Goal: Task Accomplishment & Management: Use online tool/utility

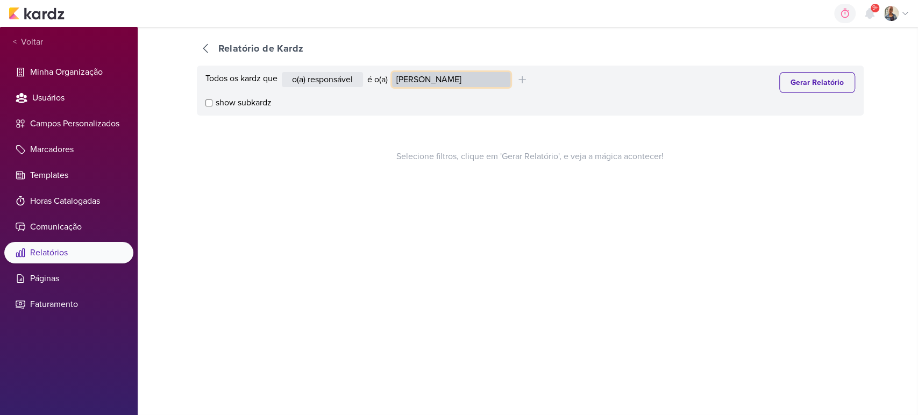
click at [407, 78] on select "Alessandra Gomes Aline Gimenez Graciano Caroline Traven De Andrade Distribuição…" at bounding box center [451, 79] width 118 height 15
select select "1911"
click at [394, 72] on select "Alessandra Gomes Aline Gimenez Graciano Caroline Traven De Andrade Distribuição…" at bounding box center [451, 79] width 118 height 15
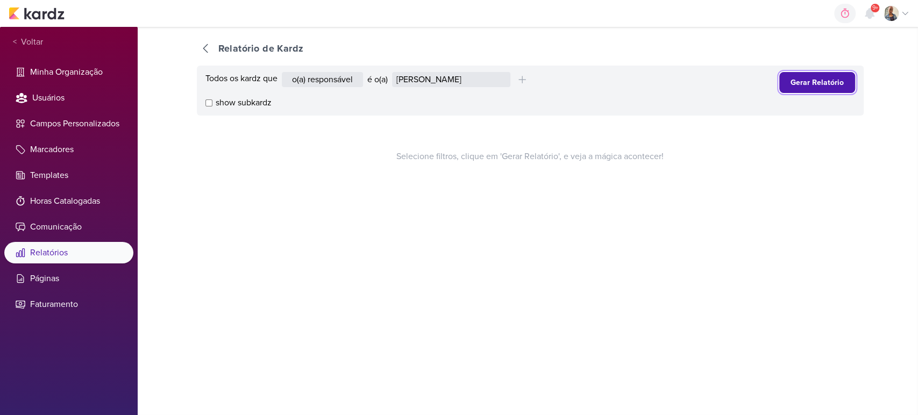
click at [801, 89] on button "Gerar Relatório" at bounding box center [818, 82] width 76 height 21
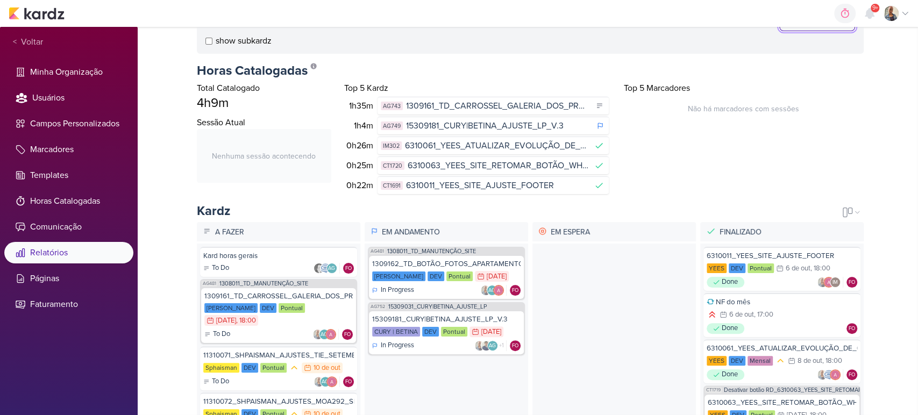
scroll to position [165, 0]
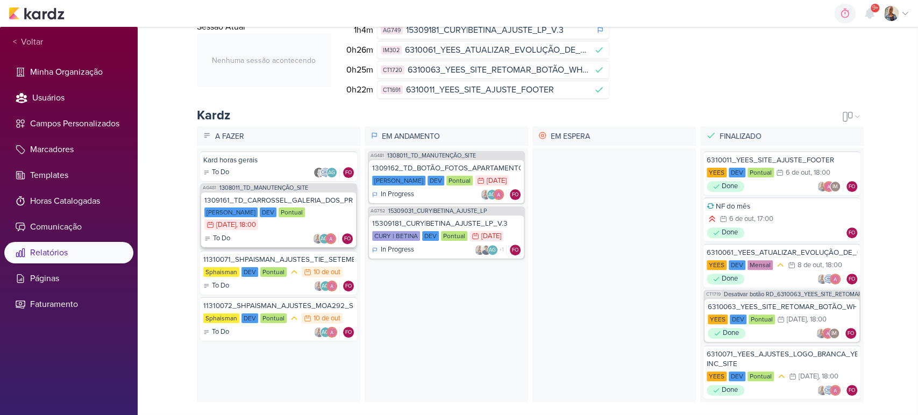
click at [284, 221] on div "Teixeira Duarte DEV Pontual 7/10 7 de out , 18:00" at bounding box center [278, 220] width 148 height 24
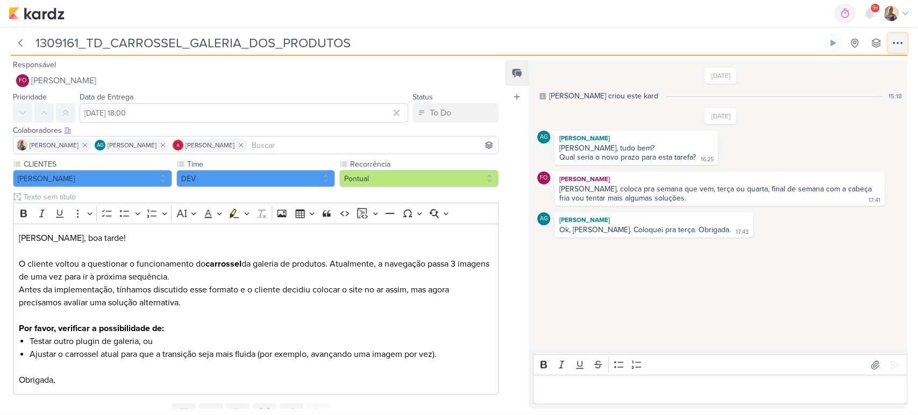
click at [895, 43] on icon at bounding box center [898, 43] width 13 height 13
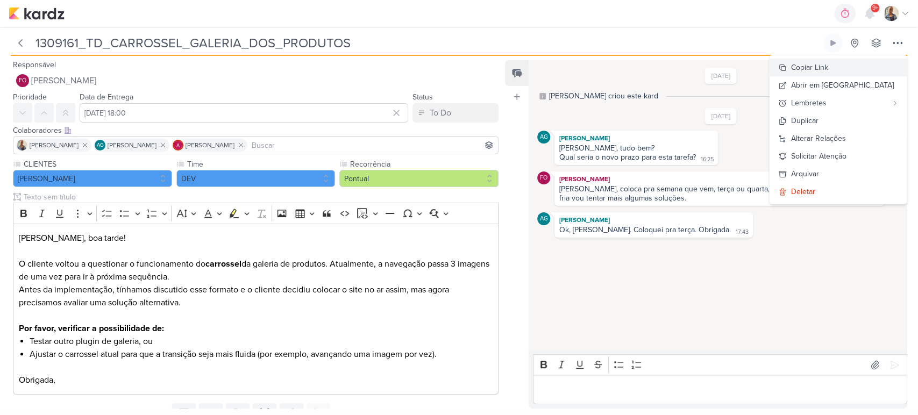
click at [829, 72] on div "Copiar Link" at bounding box center [809, 67] width 37 height 11
